Goal: Information Seeking & Learning: Learn about a topic

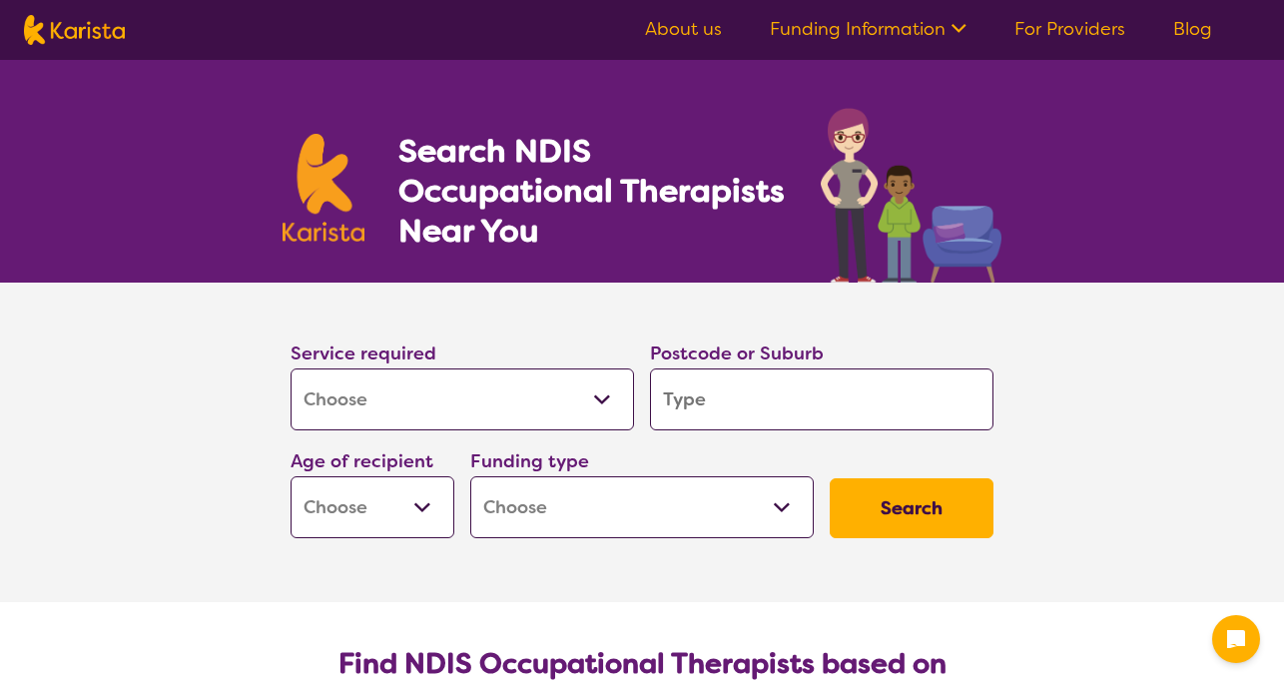
select select "[MEDICAL_DATA]"
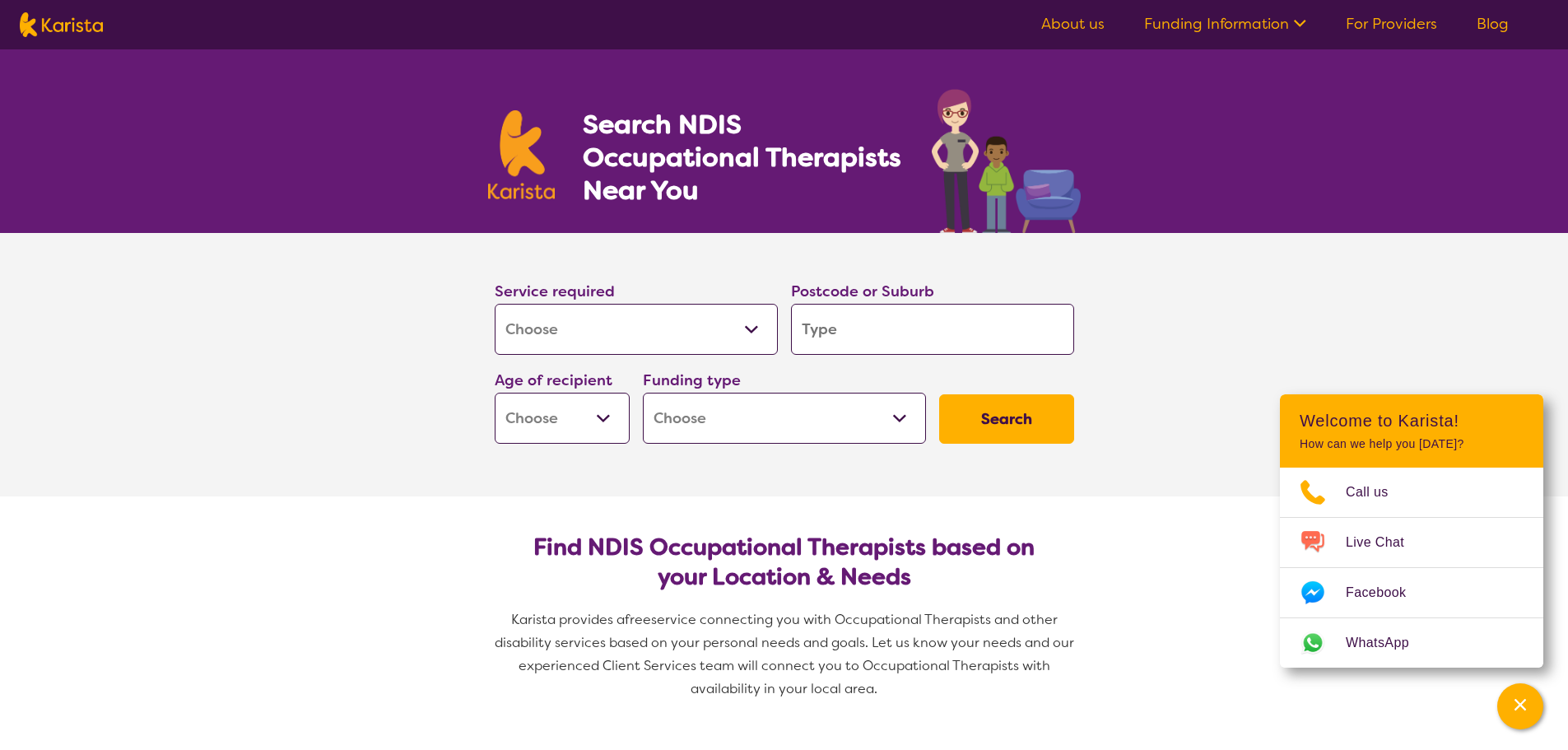
click at [815, 321] on input "search" at bounding box center [932, 329] width 283 height 51
type input "2"
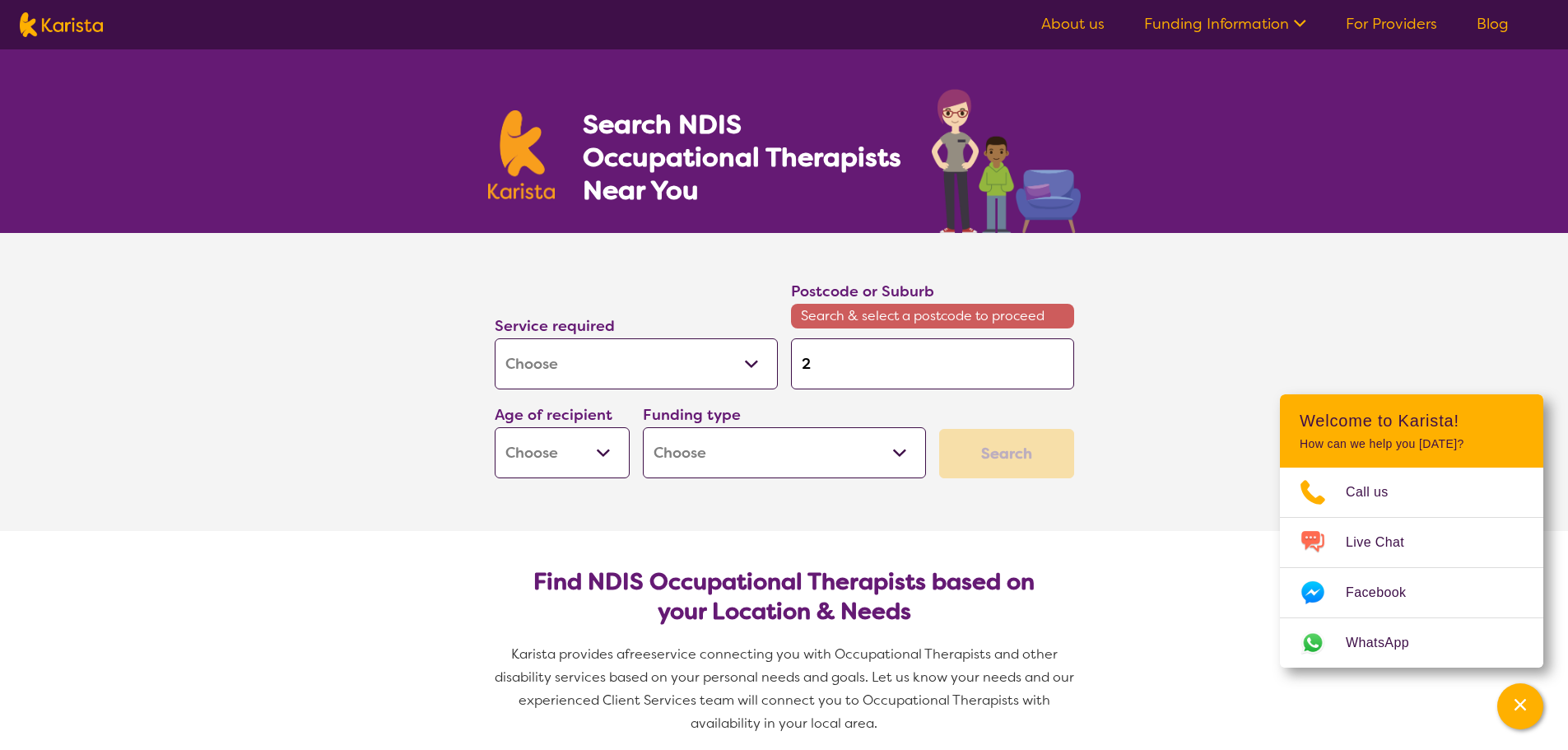
type input "22"
type input "225"
type input "2259"
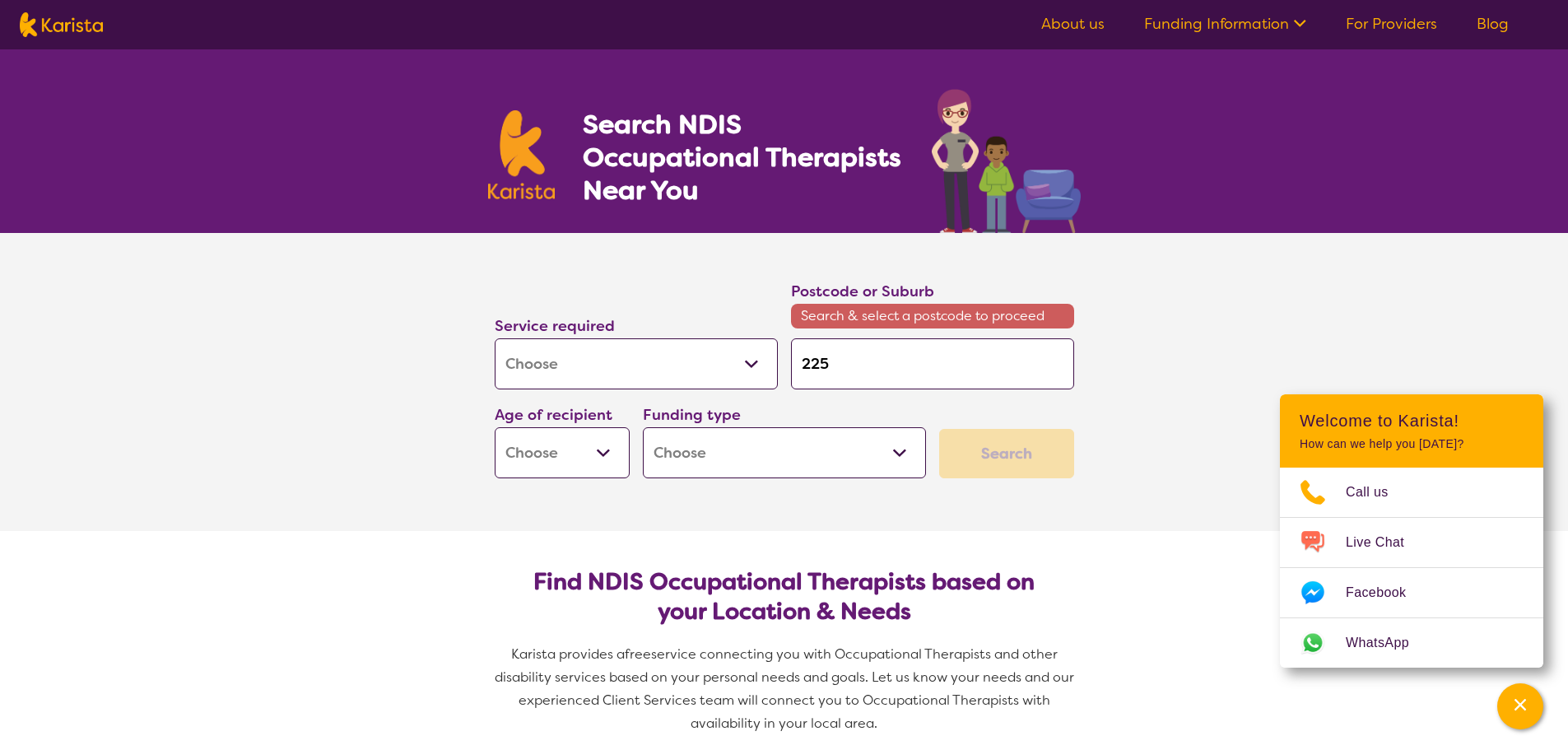
type input "2259"
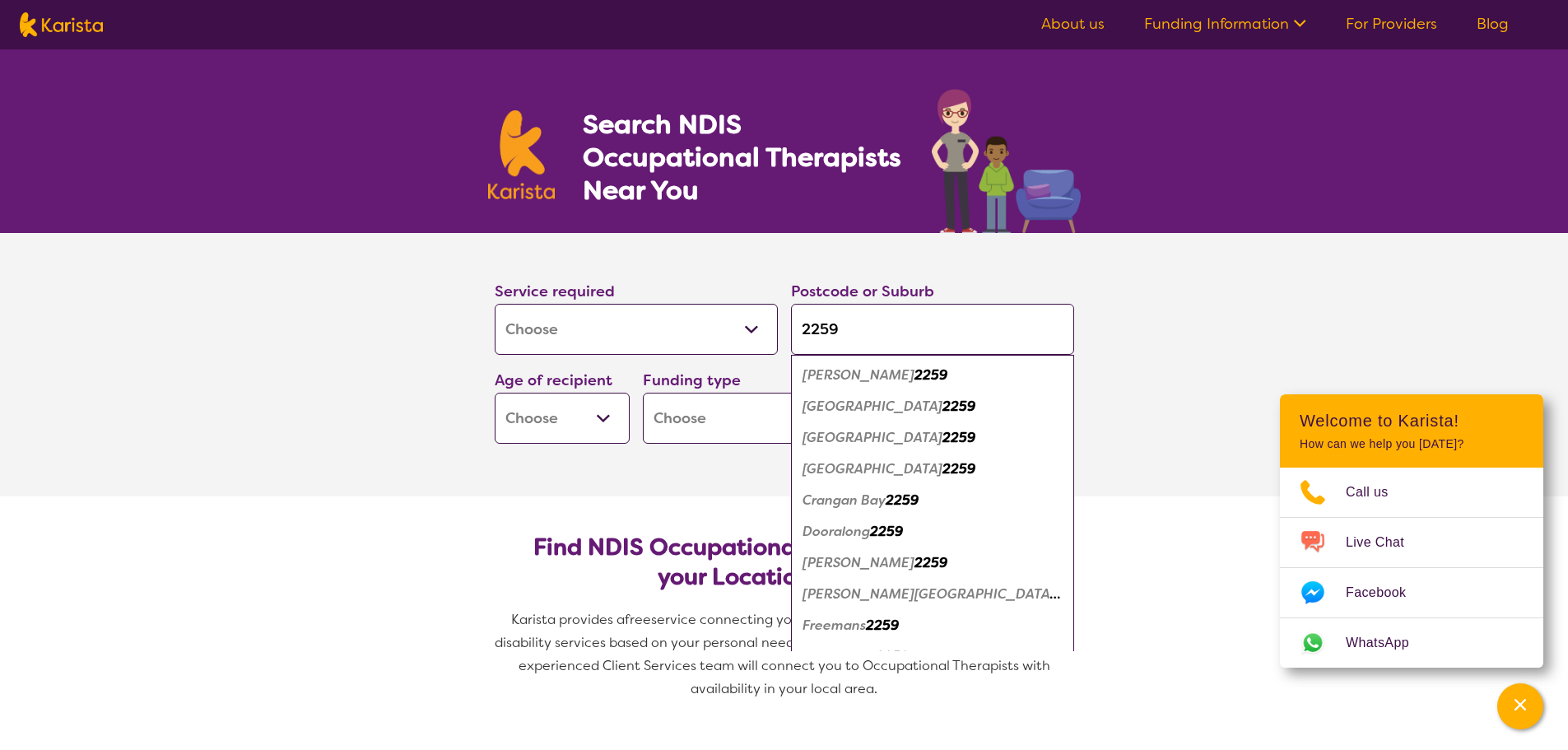
type input "2259"
click at [939, 394] on button "Search" at bounding box center [1007, 419] width 135 height 49
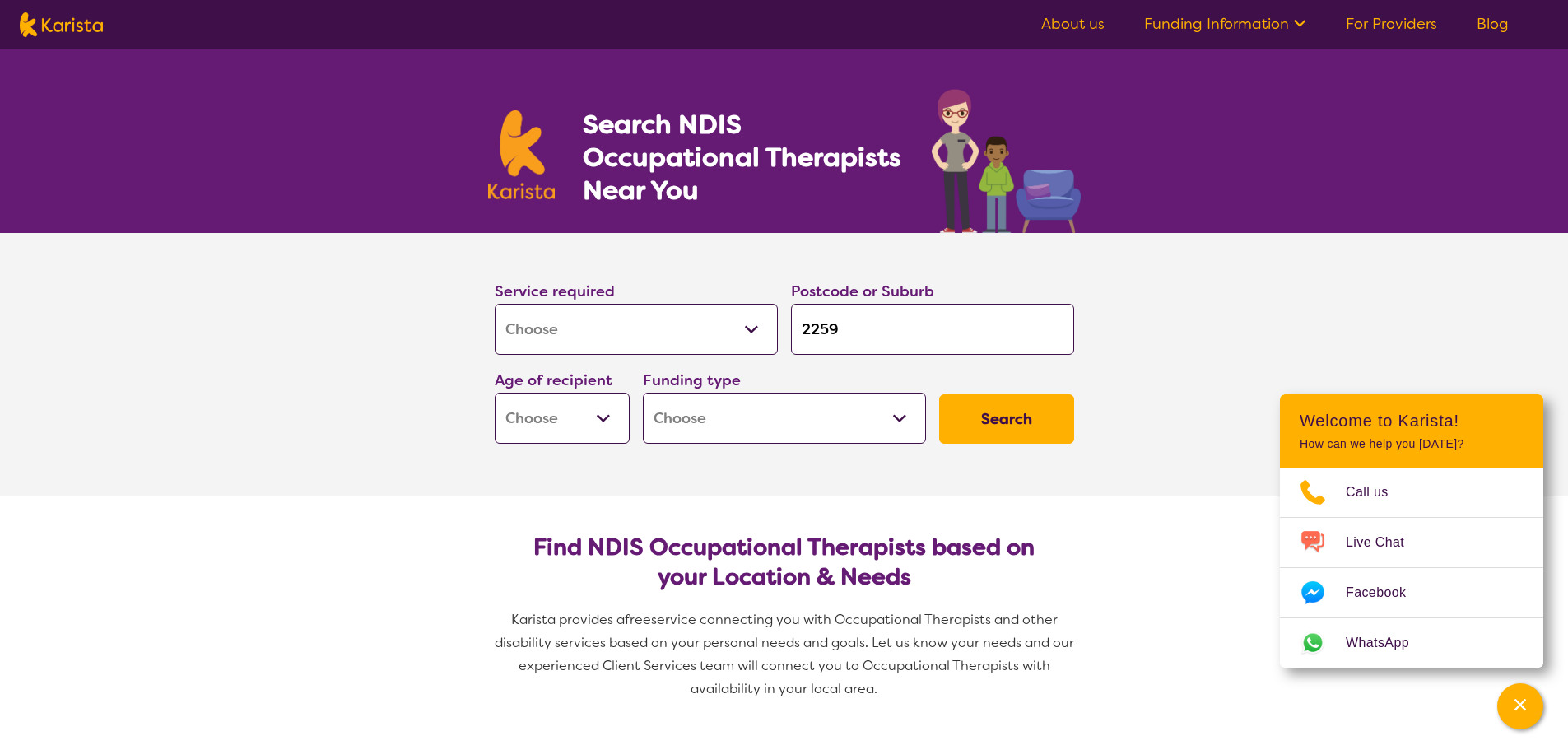
click at [617, 420] on select "Early Childhood - 0 to 9 Child - 10 to 11 Adolescent - 12 to 17 Adult - 18 to 6…" at bounding box center [562, 418] width 135 height 51
select select "EC"
click at [495, 392] on select "Early Childhood - 0 to 9 Child - 10 to 11 Adolescent - 12 to 17 Adult - 18 to 6…" at bounding box center [562, 418] width 135 height 51
select select "EC"
click at [730, 418] on select "Home Care Package (HCP) National Disability Insurance Scheme (NDIS) I don't know" at bounding box center [784, 418] width 283 height 51
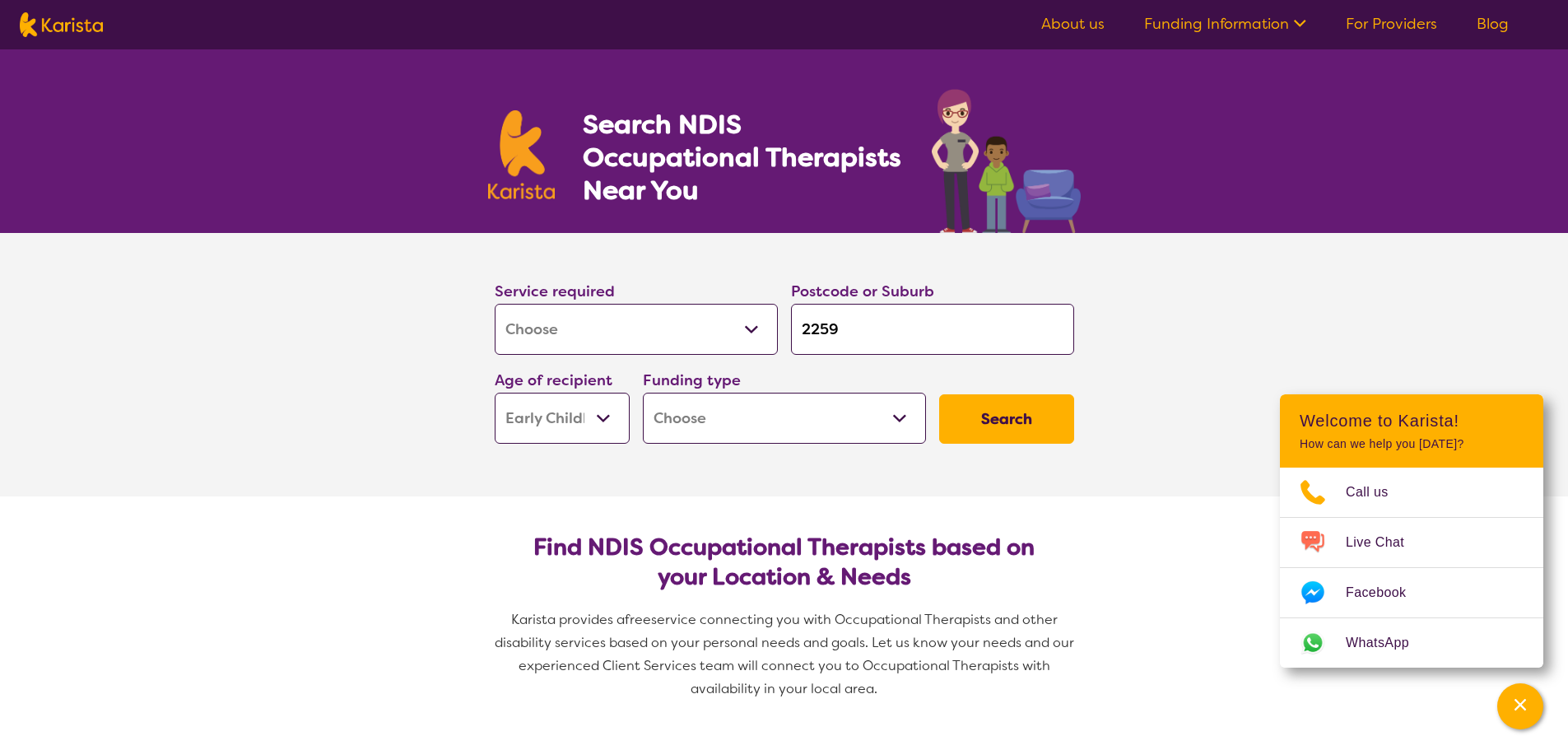
select select "NDIS"
click at [643, 392] on select "Home Care Package (HCP) National Disability Insurance Scheme (NDIS) I don't know" at bounding box center [784, 418] width 283 height 51
select select "NDIS"
click at [1008, 423] on button "Search" at bounding box center [1007, 419] width 135 height 49
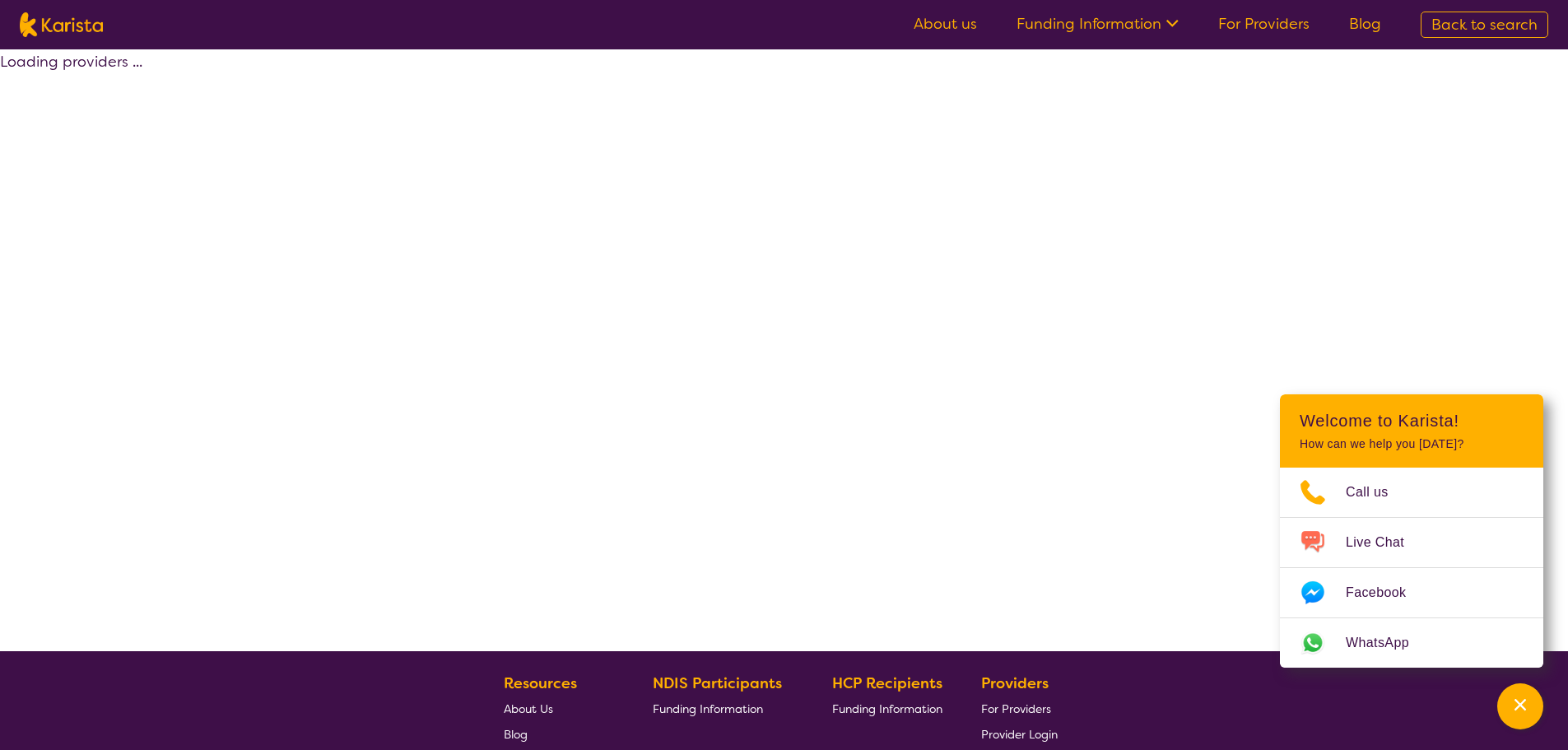
select select "by_score"
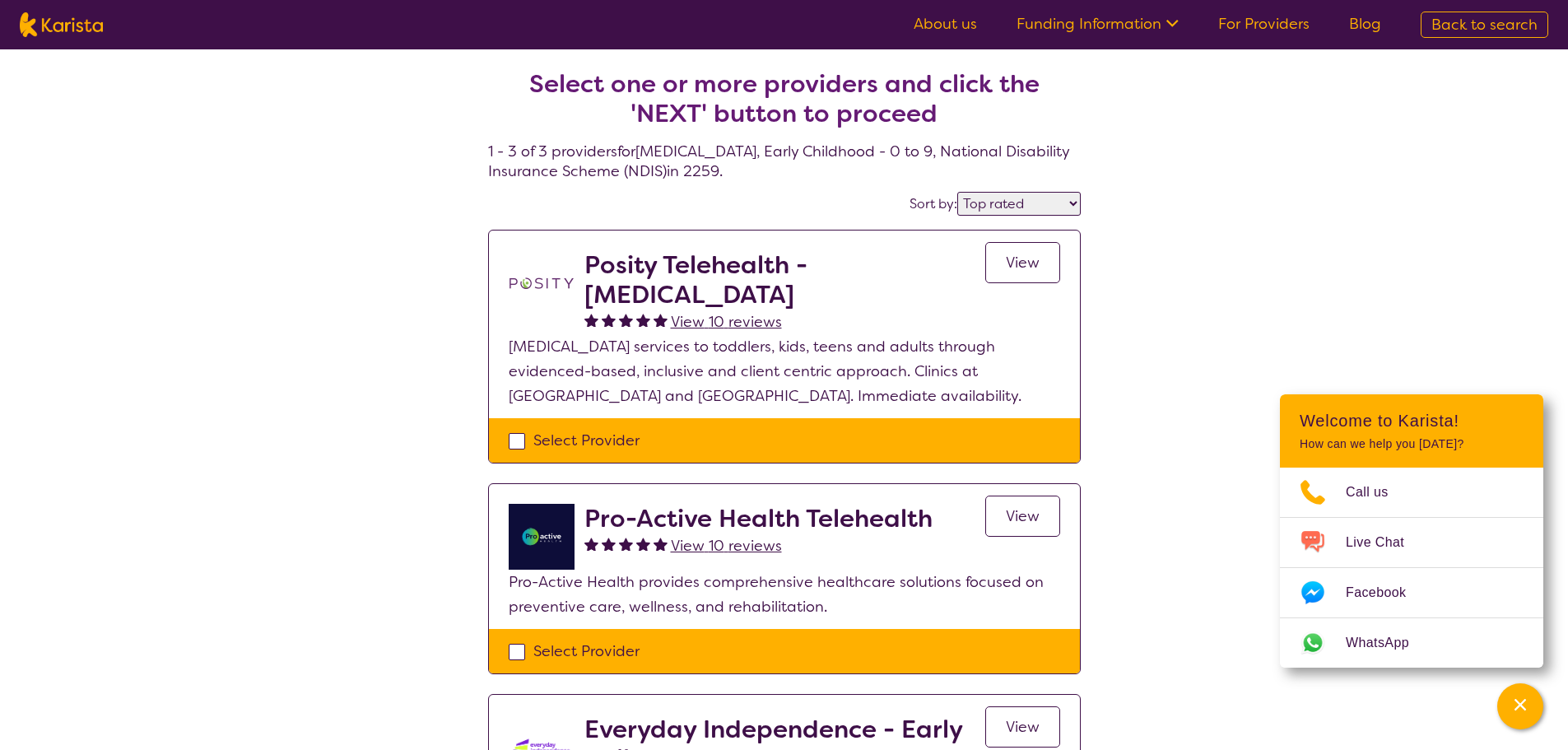
click at [619, 275] on h2 "Posity Telehealth - [MEDICAL_DATA]" at bounding box center [785, 280] width 401 height 59
click at [1025, 260] on span "View" at bounding box center [1022, 263] width 34 height 20
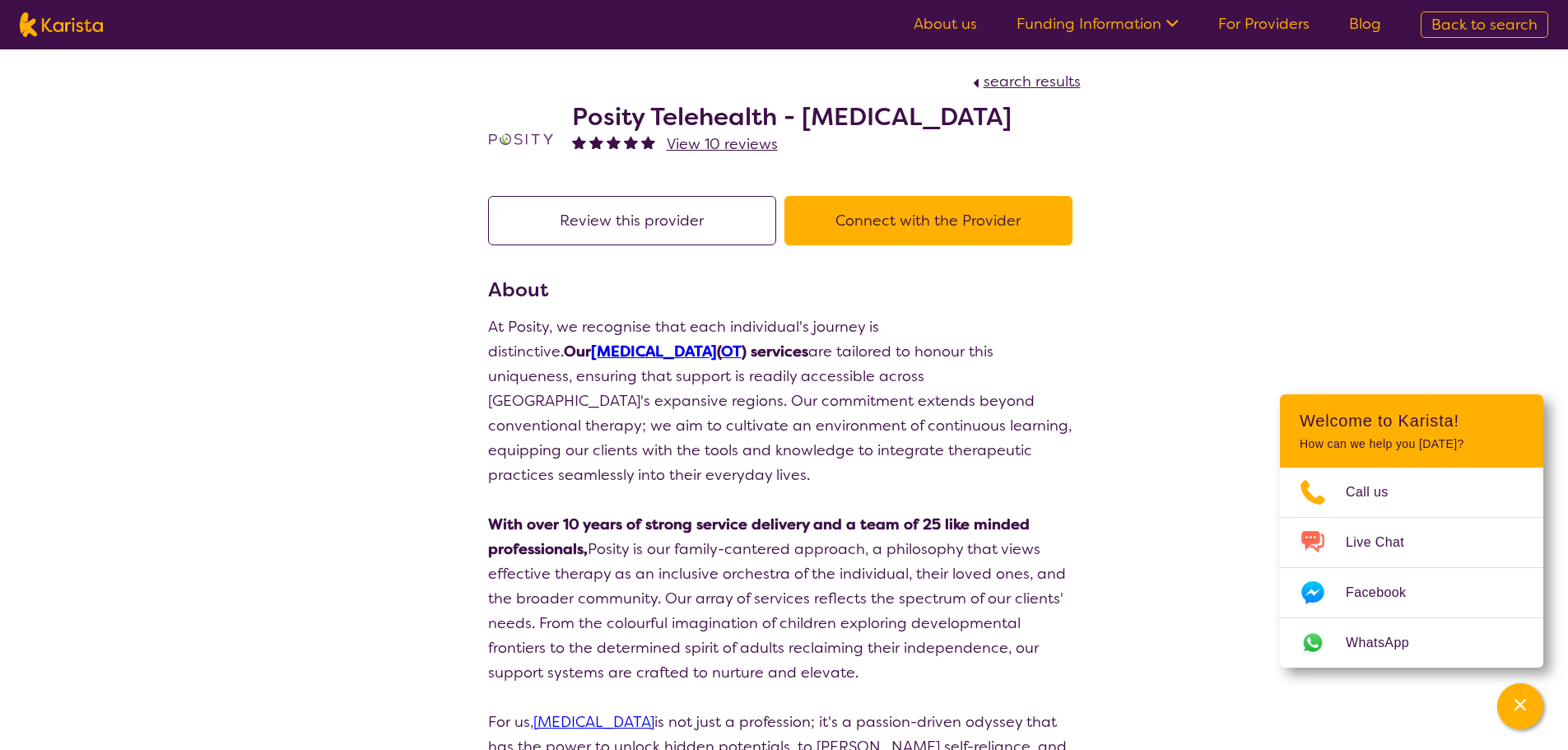
select select "by_score"
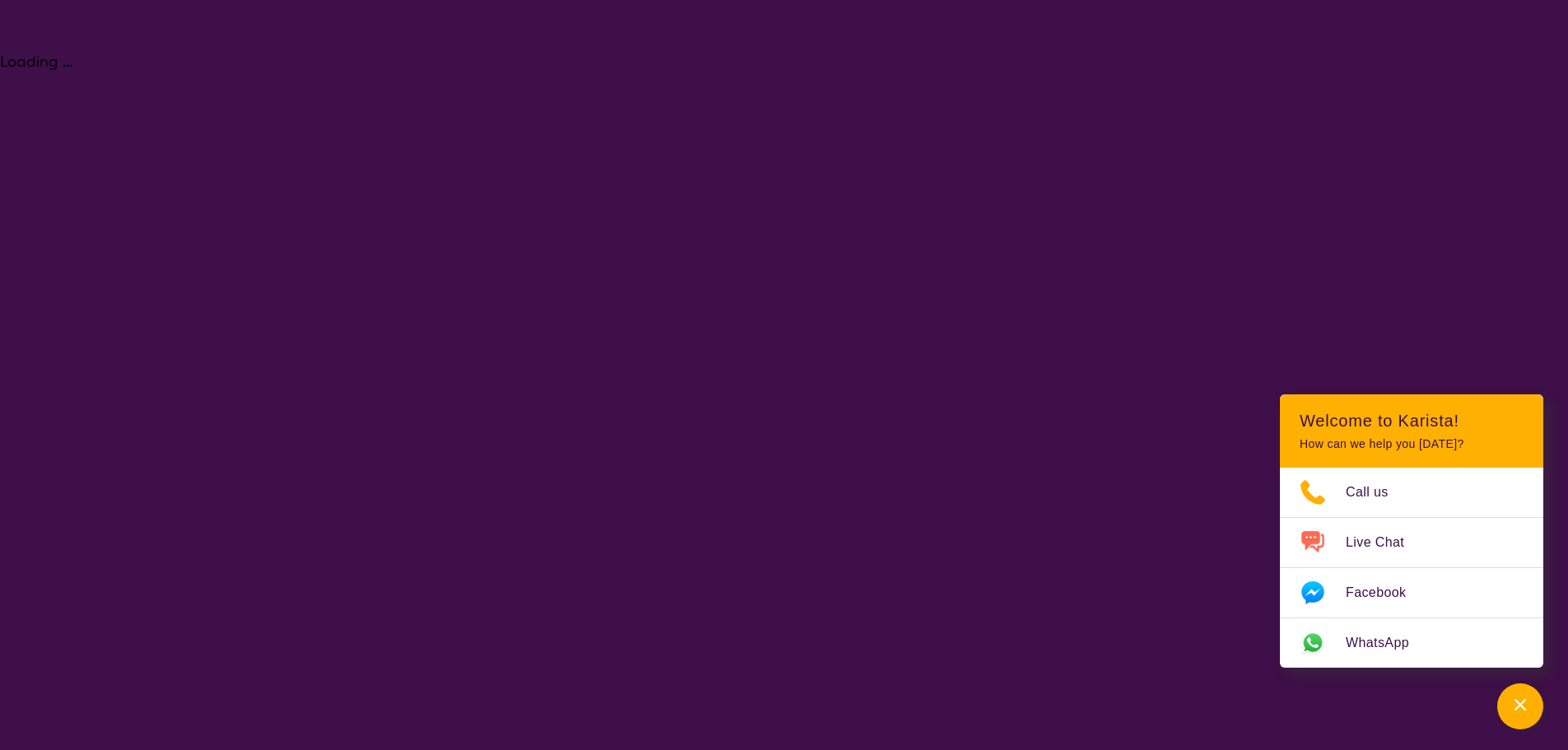
select select "[MEDICAL_DATA]"
select select "EC"
select select "NDIS"
select select "[MEDICAL_DATA]"
select select "EC"
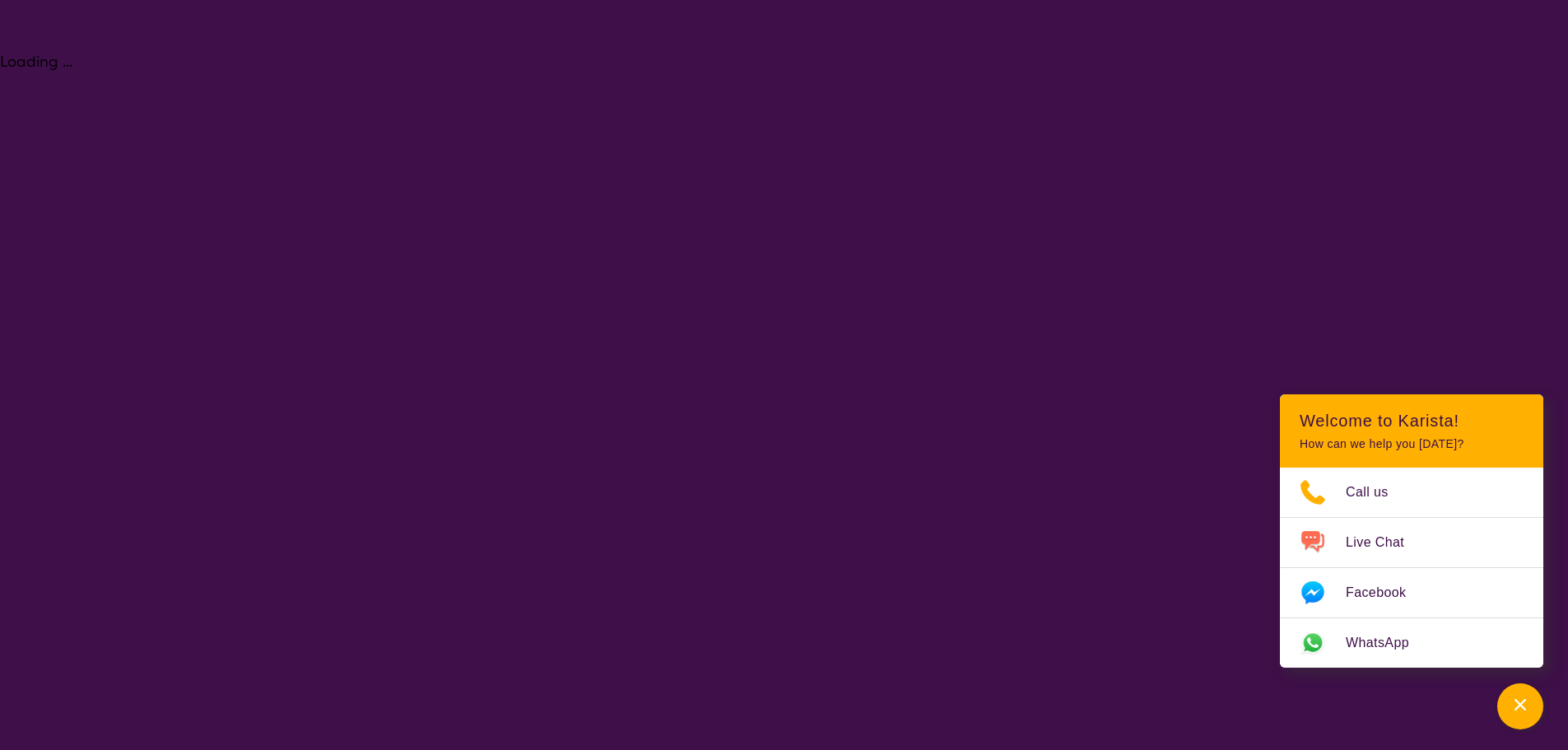
select select "NDIS"
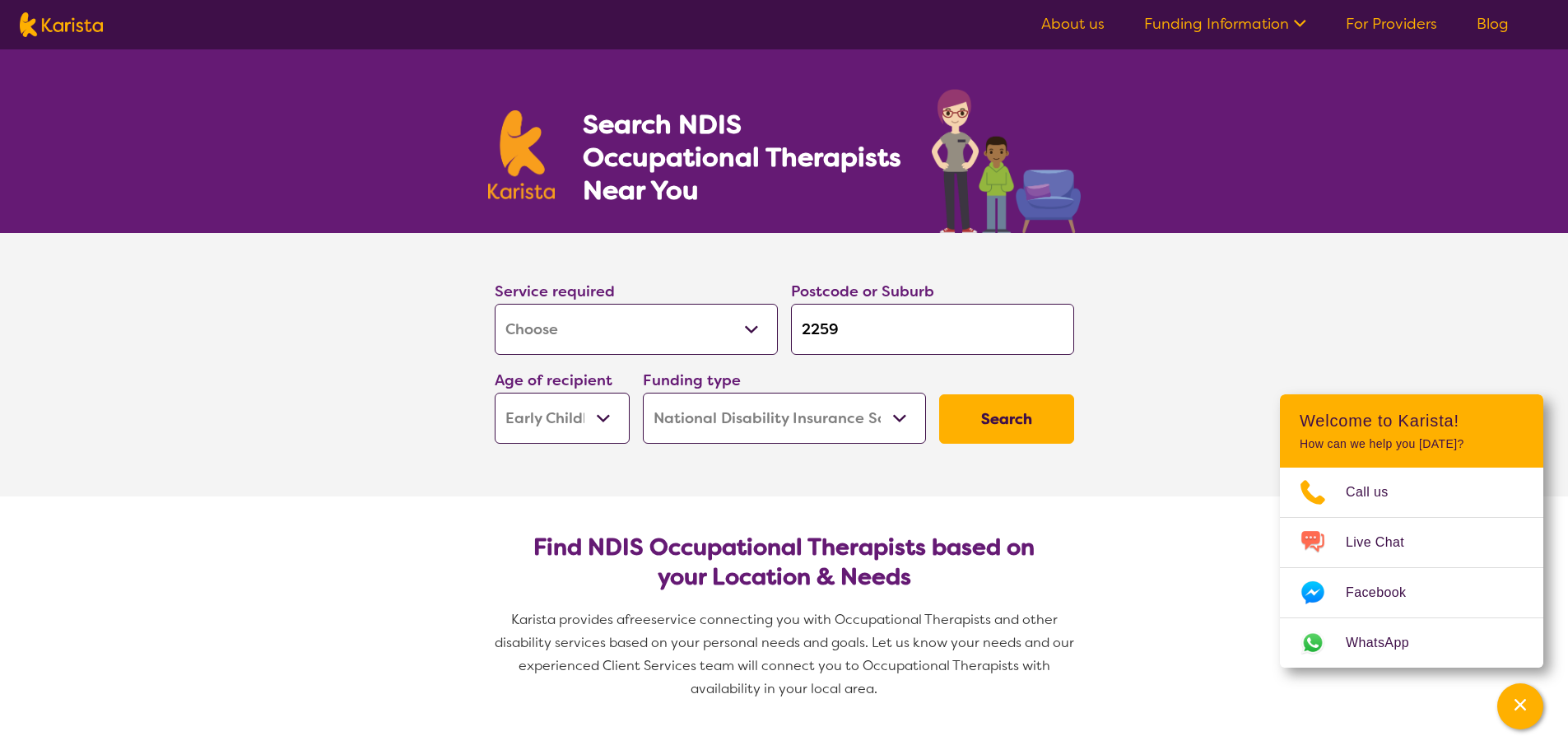
click at [970, 429] on button "Search" at bounding box center [1007, 419] width 135 height 49
select select "by_score"
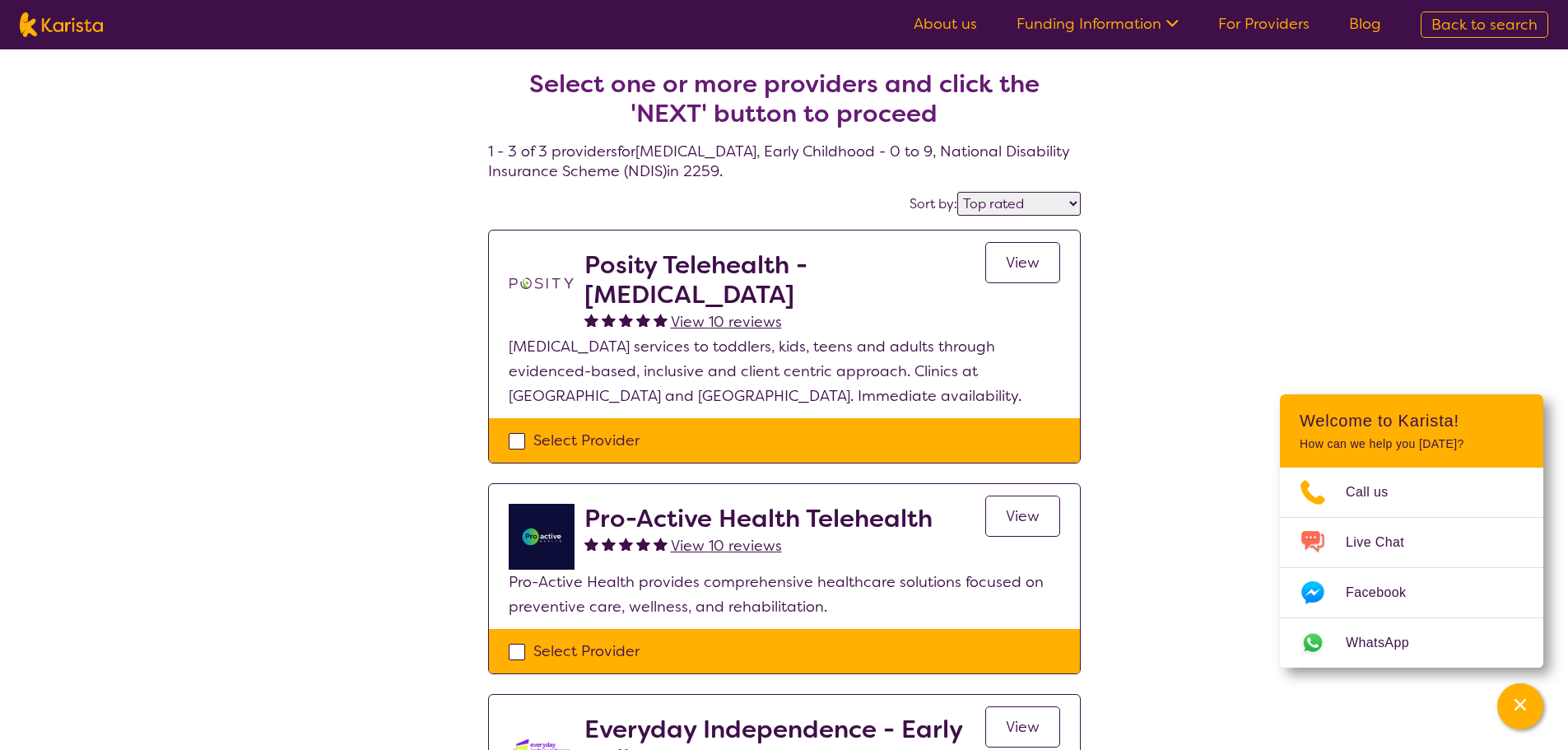
click at [1021, 263] on span "View" at bounding box center [1022, 263] width 34 height 20
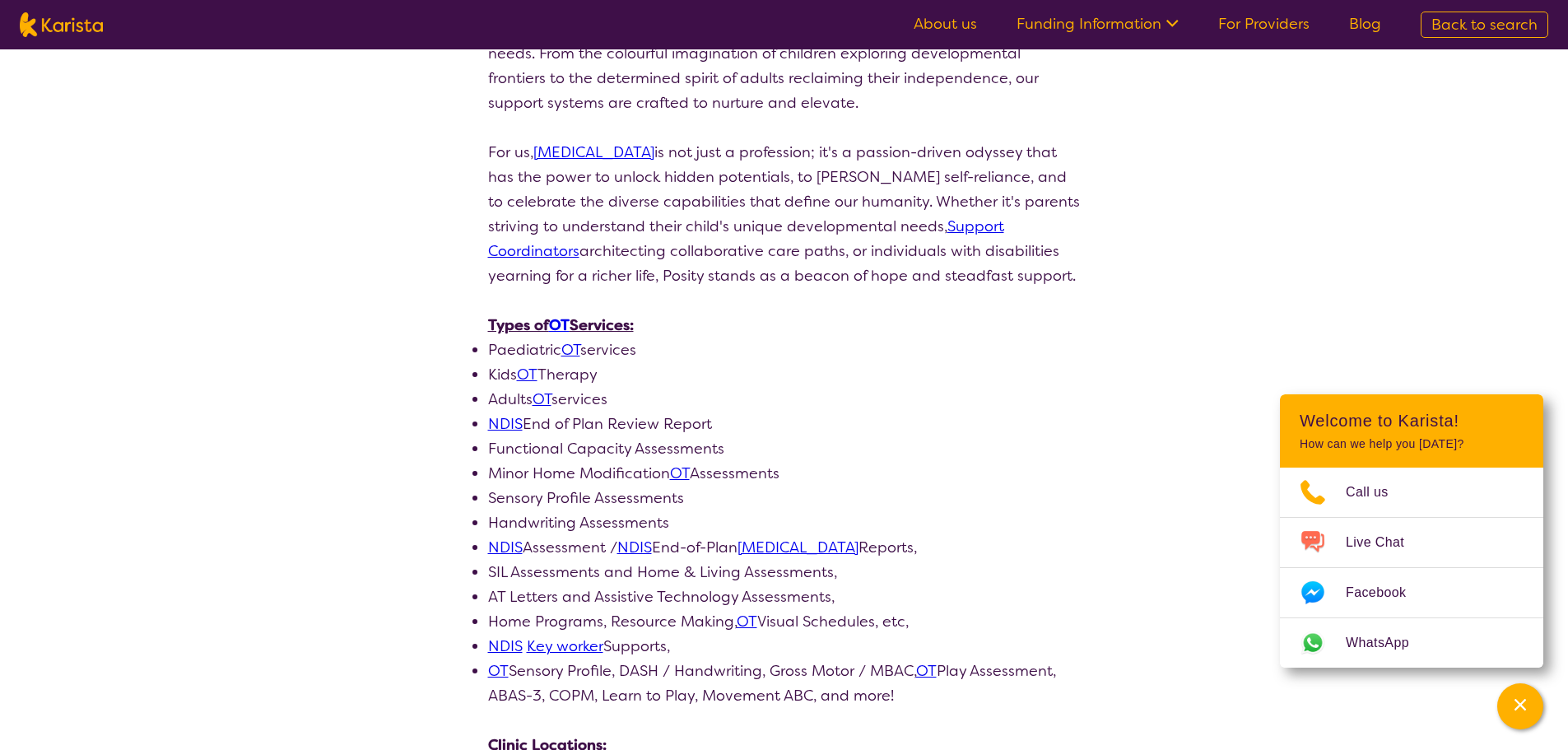
scroll to position [576, 0]
